Goal: Subscribe to service/newsletter

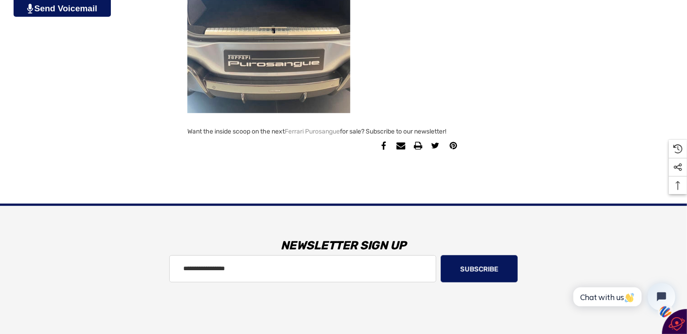
scroll to position [1917, 0]
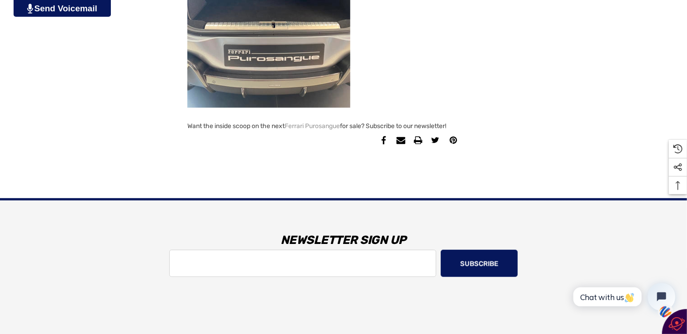
click at [391, 273] on input "Email Address" at bounding box center [302, 263] width 267 height 27
type input "**********"
click at [455, 277] on button "Subscribe" at bounding box center [479, 263] width 77 height 27
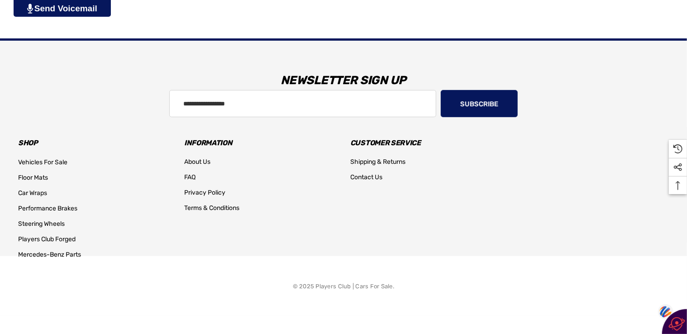
scroll to position [220, 0]
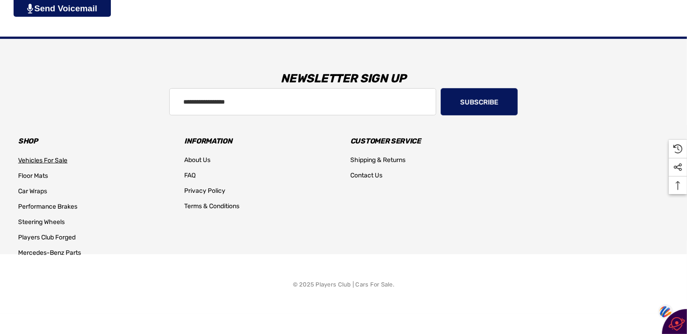
click at [50, 157] on span "Vehicles For Sale" at bounding box center [42, 161] width 49 height 8
